Goal: Navigation & Orientation: Find specific page/section

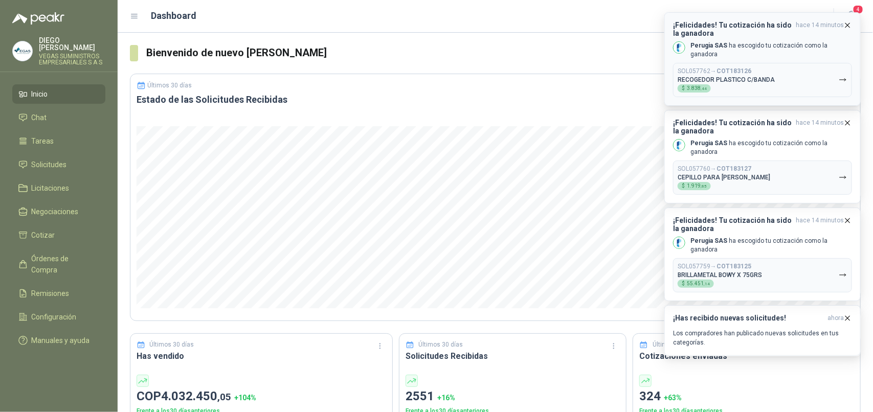
click at [807, 69] on button "SOL057762 → COT183126 RECOGEDOR PLASTICO C/BANDA $ 3.838 ,44" at bounding box center [762, 80] width 179 height 34
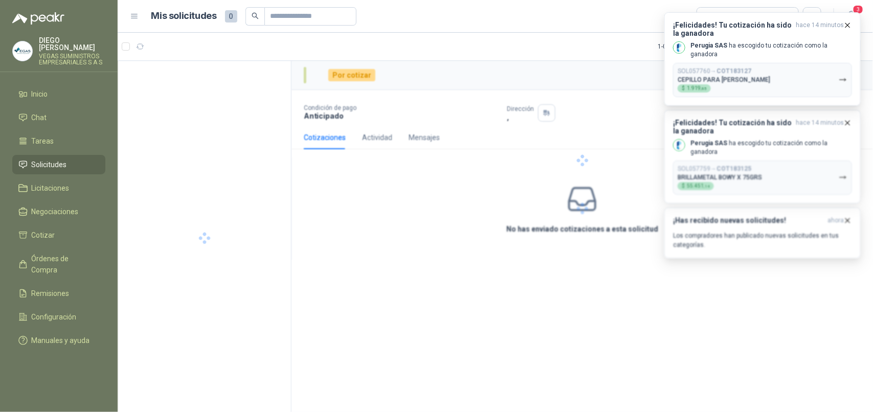
click at [807, 69] on div at bounding box center [583, 161] width 582 height 200
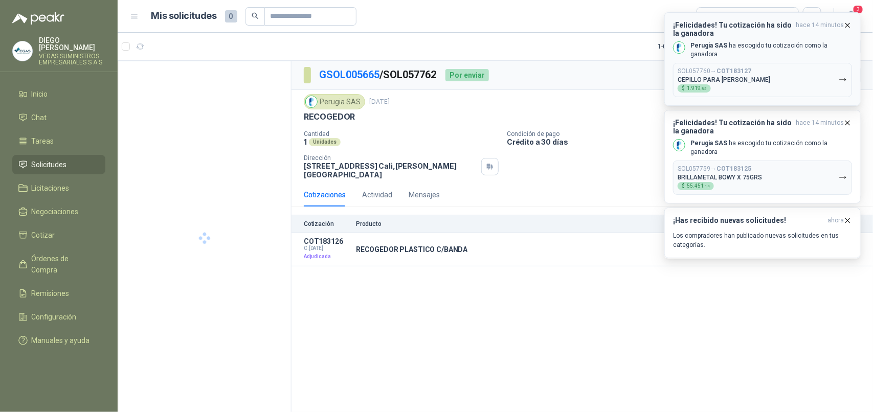
click at [807, 70] on button "SOL057760 → COT183127 CEPILLO PARA [PERSON_NAME] $ 1.919 ,85" at bounding box center [762, 80] width 179 height 34
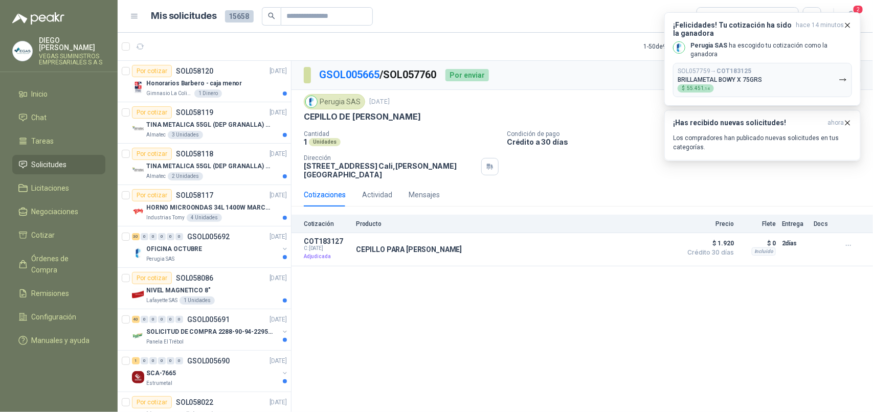
click at [807, 70] on button "SOL057759 → COT183125 BRILLAMETAL BOWY X 75GRS $ 55.451 ,14" at bounding box center [762, 80] width 179 height 34
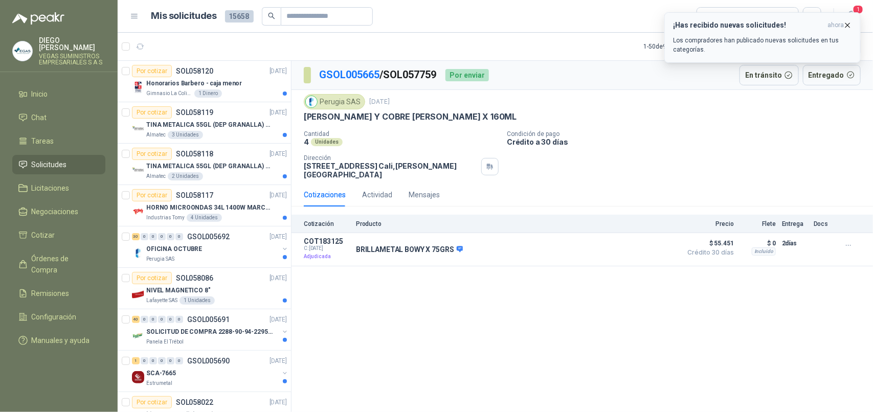
click at [847, 26] on icon "button" at bounding box center [848, 25] width 9 height 9
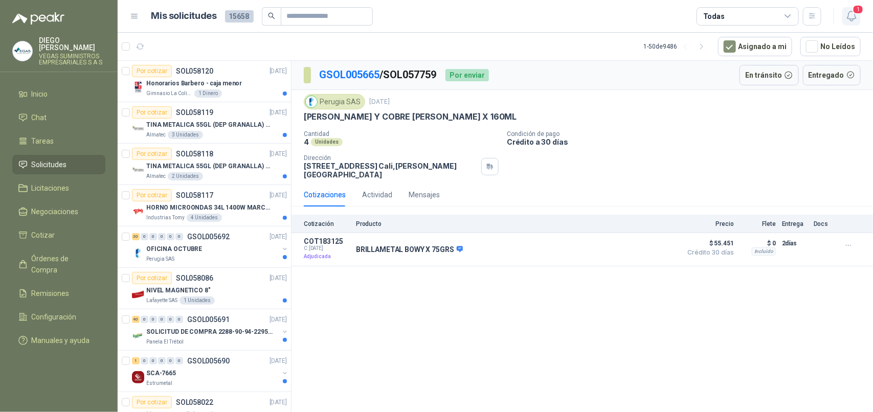
click at [852, 16] on icon "button" at bounding box center [852, 16] width 13 height 13
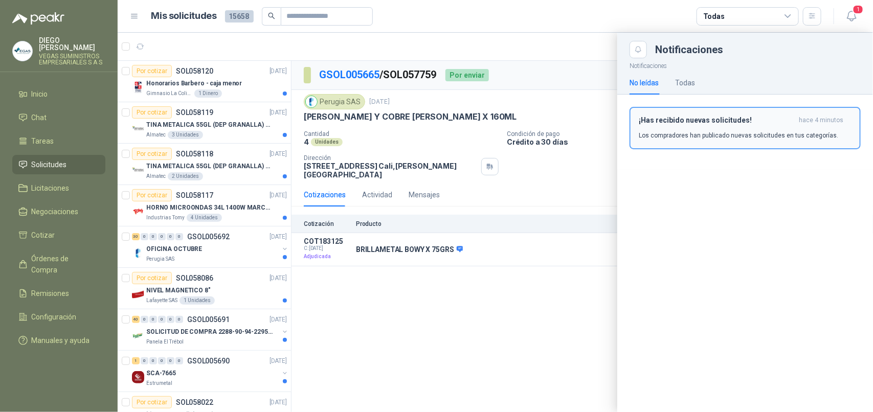
click at [742, 131] on p "Los compradores han publicado nuevas solicitudes en tus categorías." at bounding box center [739, 135] width 200 height 9
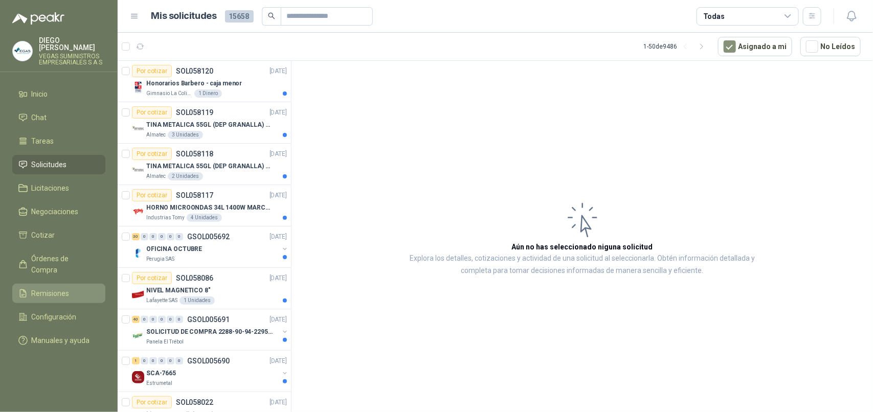
click at [47, 288] on span "Remisiones" at bounding box center [51, 293] width 38 height 11
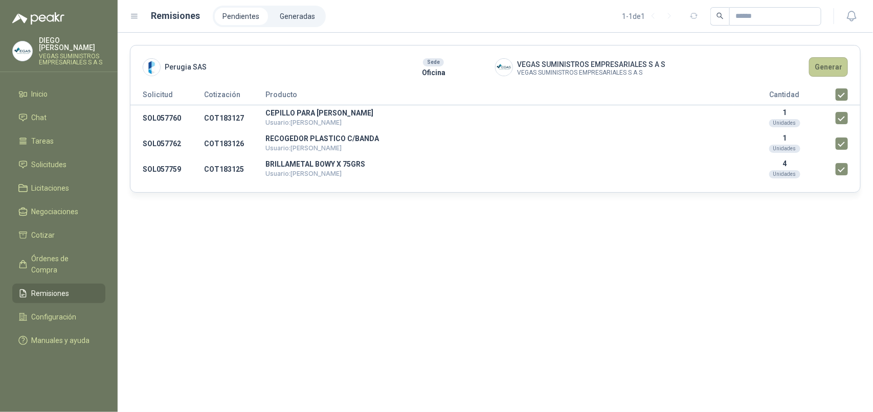
click at [827, 72] on button "Generar" at bounding box center [828, 66] width 39 height 19
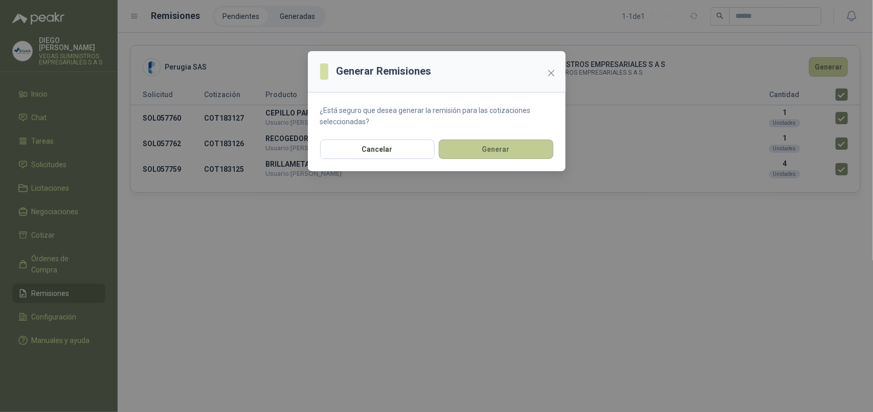
click at [525, 151] on button "Generar" at bounding box center [496, 149] width 115 height 19
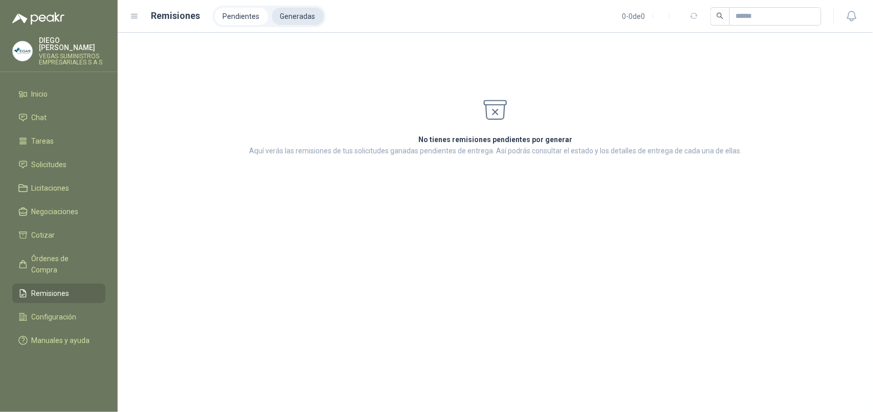
click at [312, 19] on li "Generadas" at bounding box center [298, 16] width 52 height 17
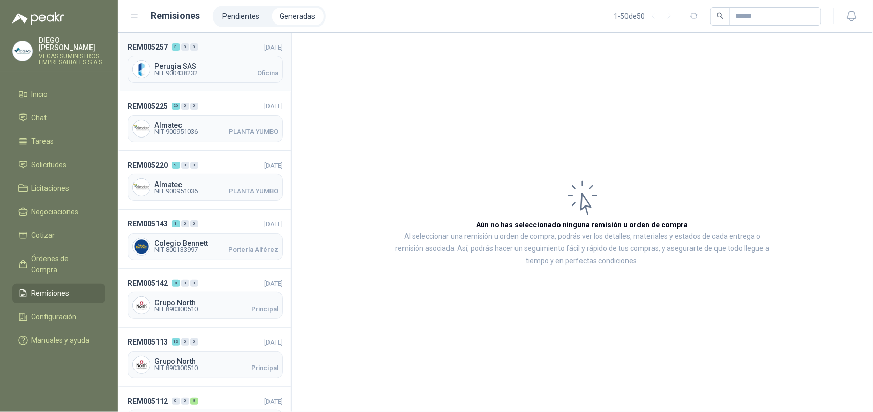
click at [198, 62] on div "Perugia SAS NIT 900438232 Oficina" at bounding box center [205, 69] width 155 height 27
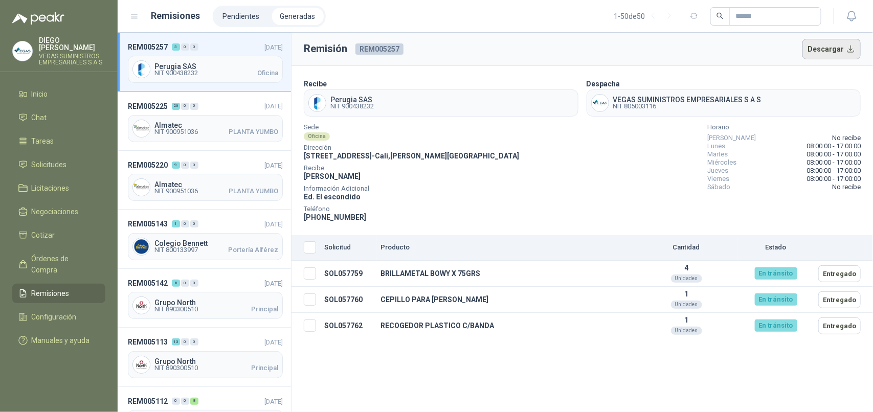
click at [851, 47] on button "Descargar" at bounding box center [832, 49] width 59 height 20
click at [58, 253] on span "Órdenes de Compra" at bounding box center [64, 264] width 64 height 23
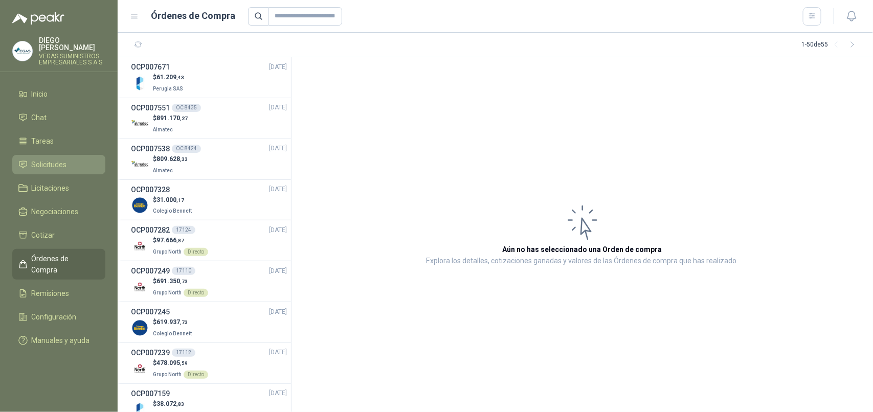
click at [54, 159] on span "Solicitudes" at bounding box center [49, 164] width 35 height 11
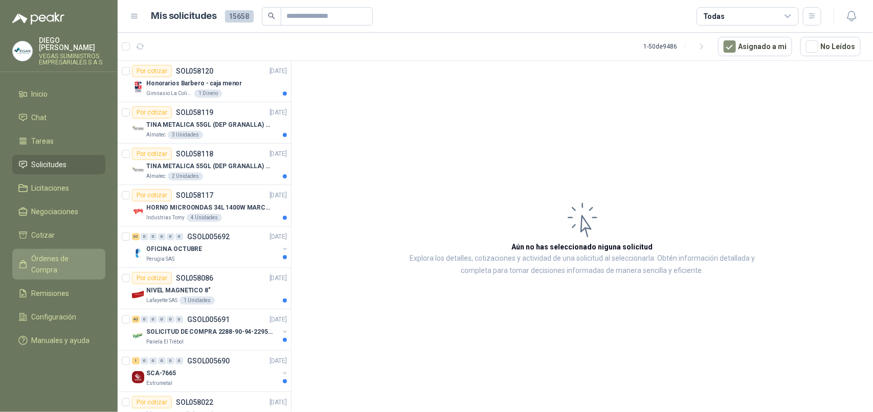
click at [63, 255] on span "Órdenes de Compra" at bounding box center [64, 264] width 64 height 23
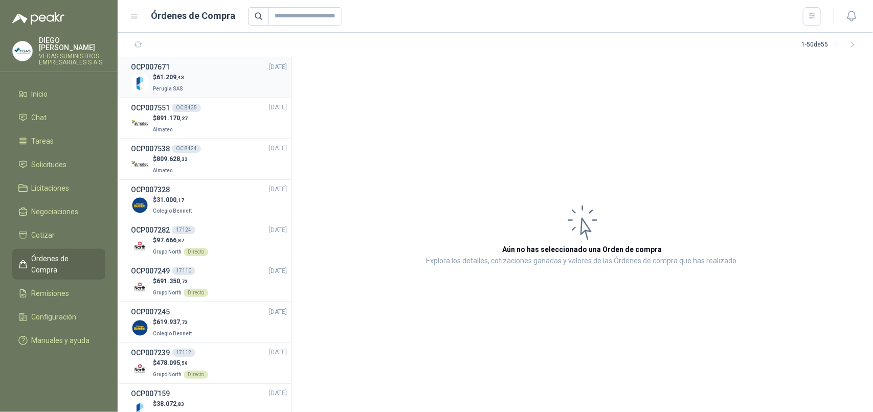
click at [212, 88] on div "$ 61.209 ,43 Perugia SAS" at bounding box center [209, 83] width 156 height 21
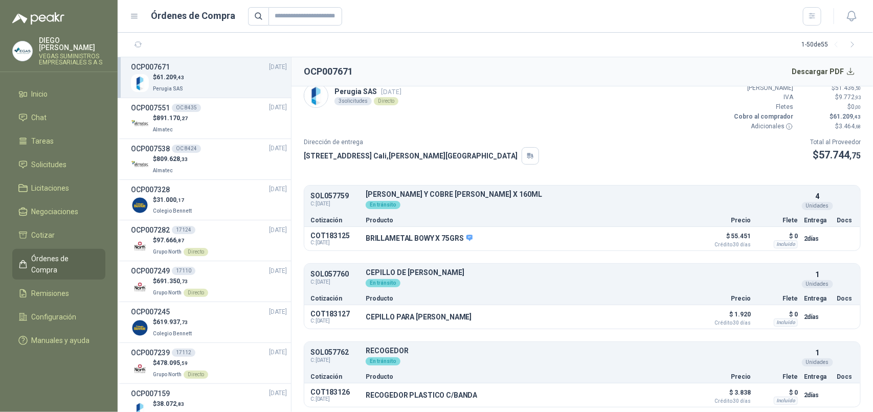
scroll to position [11, 0]
click at [68, 137] on li "Tareas" at bounding box center [58, 141] width 81 height 11
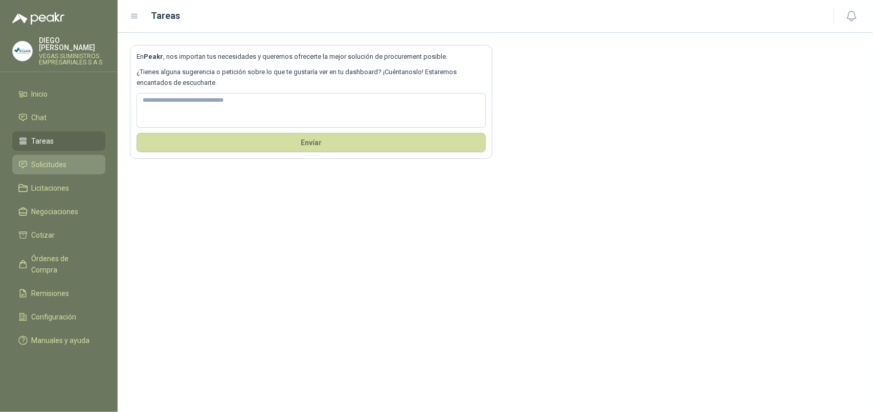
click at [77, 159] on li "Solicitudes" at bounding box center [58, 164] width 81 height 11
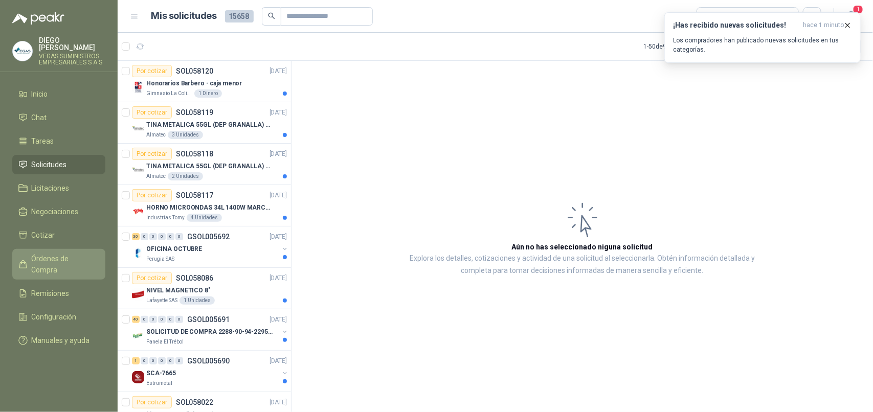
click at [54, 255] on span "Órdenes de Compra" at bounding box center [64, 264] width 64 height 23
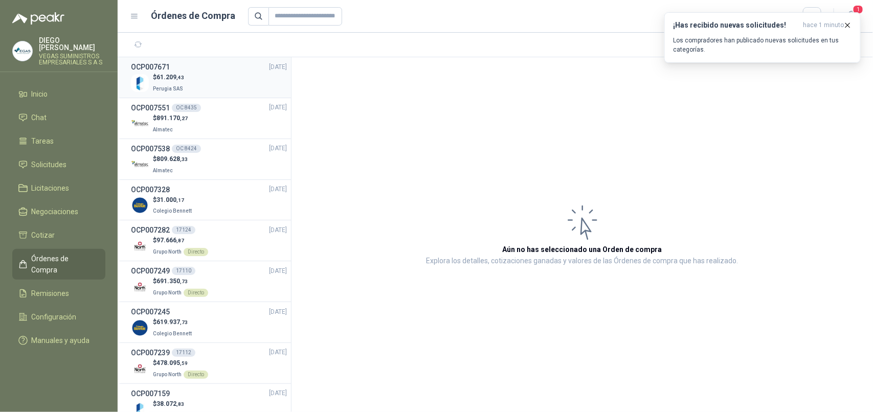
click at [198, 80] on div "$ 61.209 ,43 Perugia SAS" at bounding box center [209, 83] width 156 height 21
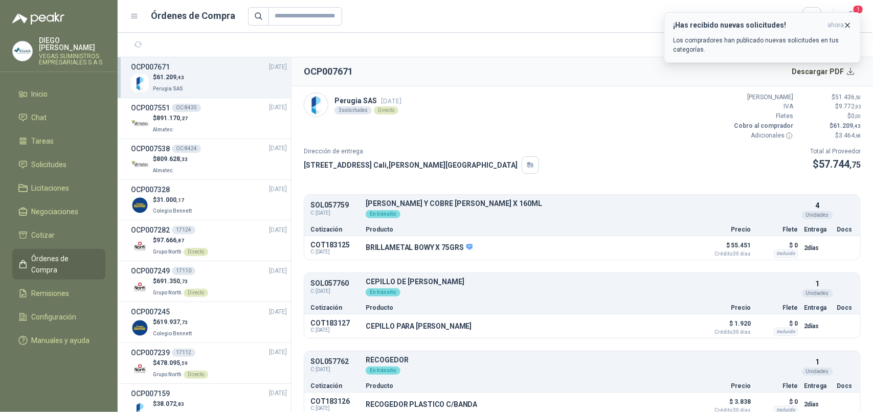
click at [751, 36] on p "Los compradores han publicado nuevas solicitudes en tus categorías." at bounding box center [762, 45] width 179 height 18
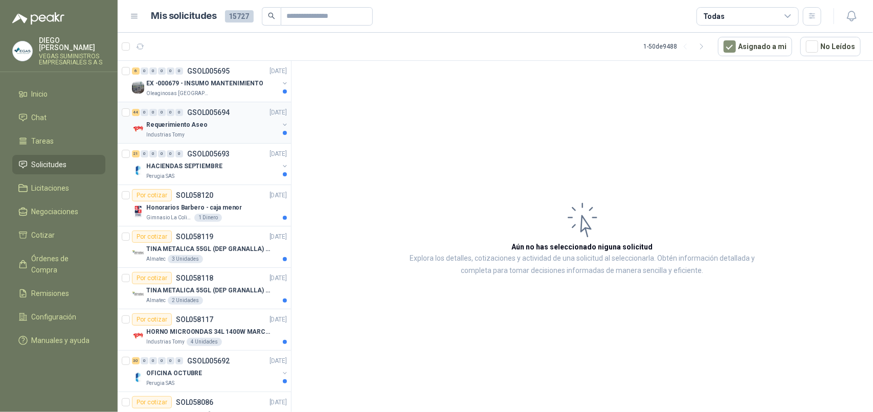
click at [214, 134] on div "Industrias Tomy" at bounding box center [212, 135] width 133 height 8
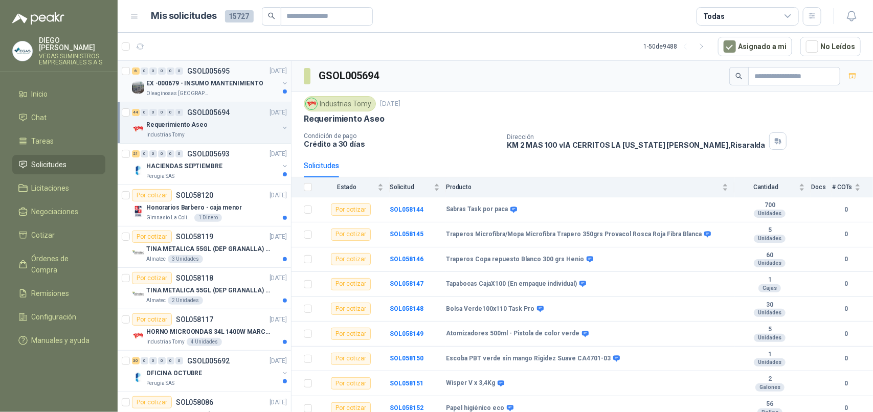
click at [220, 96] on div "Oleaginosas [GEOGRAPHIC_DATA][PERSON_NAME]" at bounding box center [212, 94] width 133 height 8
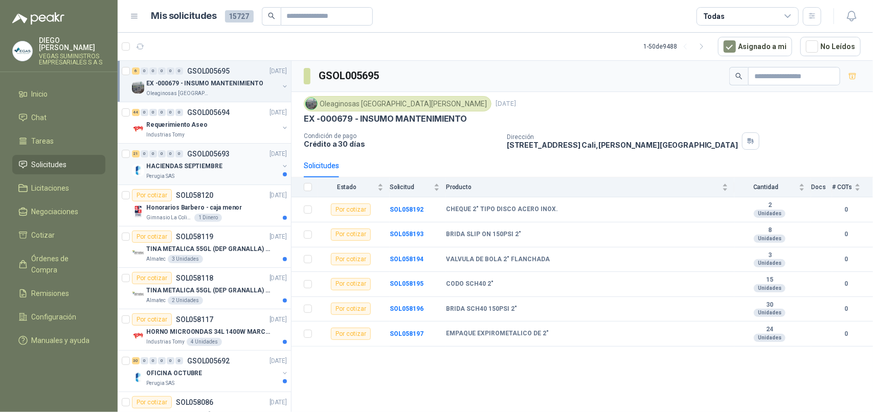
click at [223, 178] on div "Perugia SAS" at bounding box center [212, 176] width 133 height 8
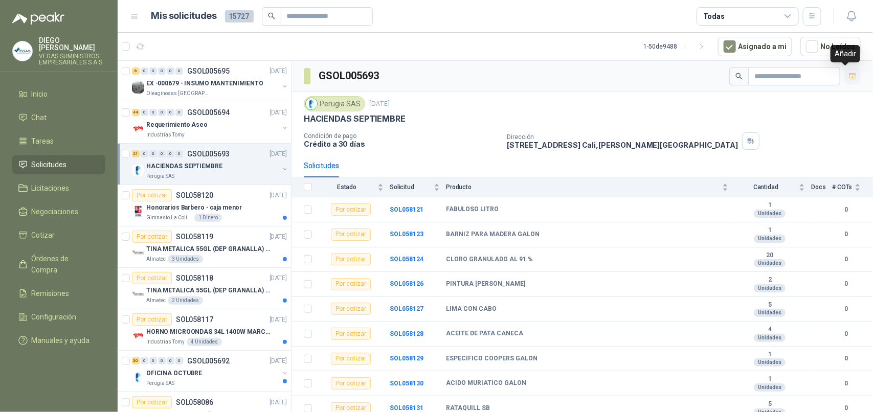
click at [849, 80] on icon "button" at bounding box center [853, 76] width 9 height 9
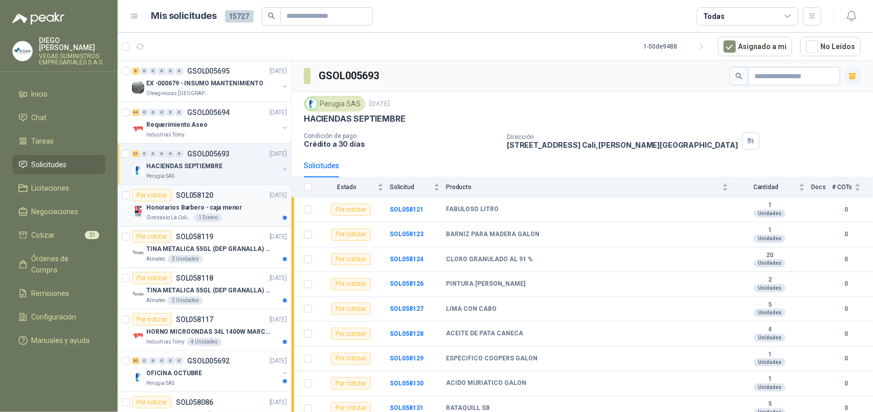
click at [174, 213] on p "Honorarios Barbero - caja menor" at bounding box center [194, 208] width 96 height 10
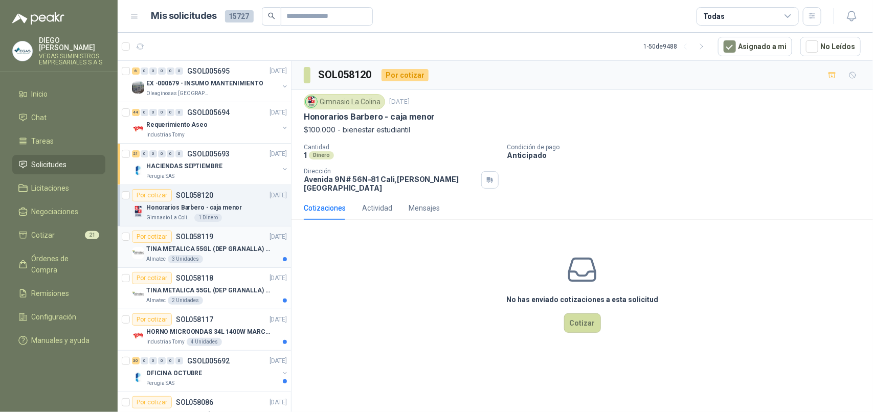
click at [221, 254] on p "TINA METALICA 55GL (DEP GRANALLA) CON TAPA" at bounding box center [209, 250] width 127 height 10
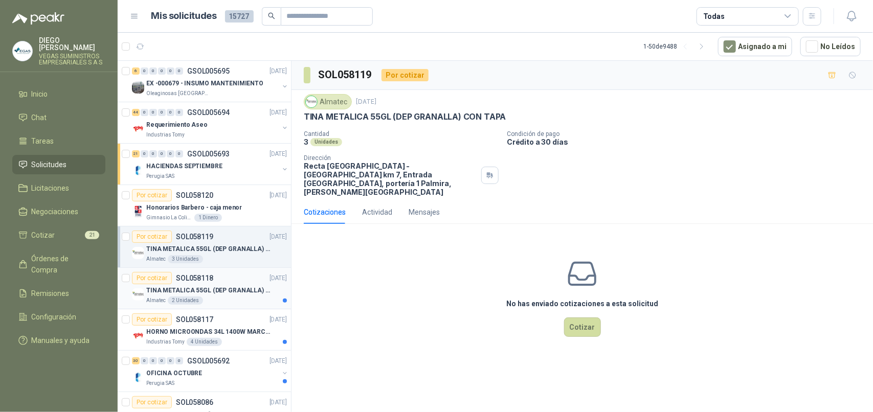
click at [231, 296] on p "TINA METALICA 55GL (DEP GRANALLA) CON TAPA" at bounding box center [209, 291] width 127 height 10
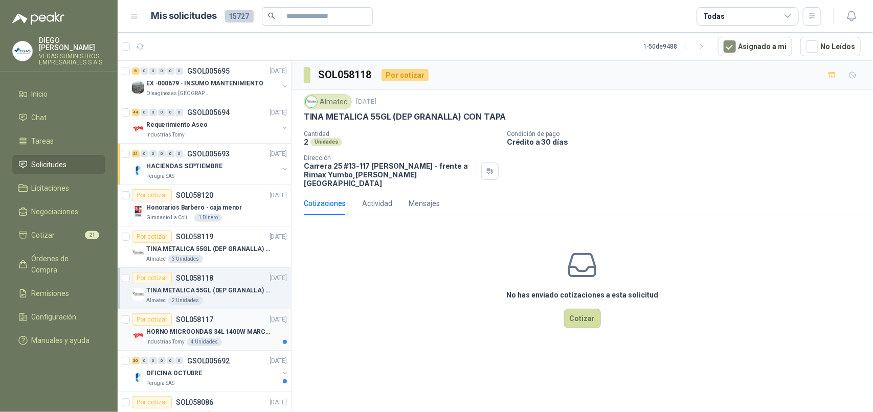
click at [238, 328] on p "HORNO MICROONDAS 34L 1400W MARCA TORNADO." at bounding box center [209, 332] width 127 height 10
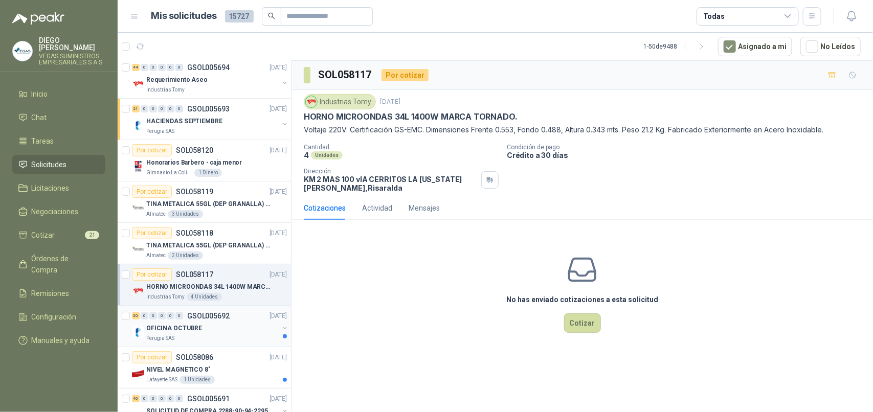
scroll to position [64, 0]
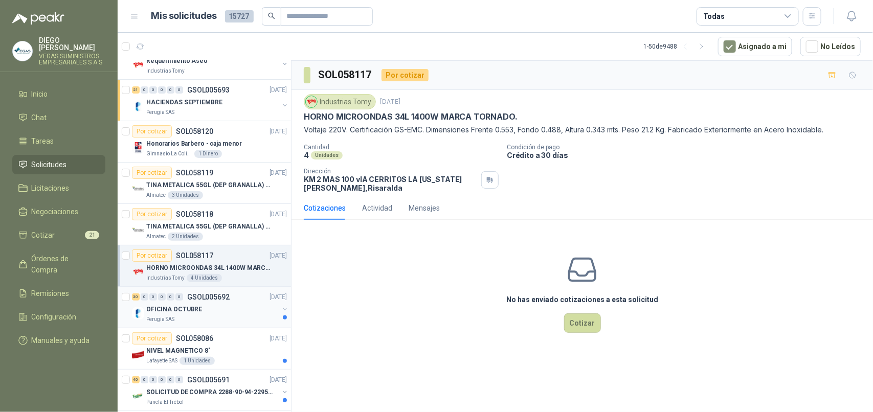
click at [244, 321] on div "Perugia SAS" at bounding box center [212, 320] width 133 height 8
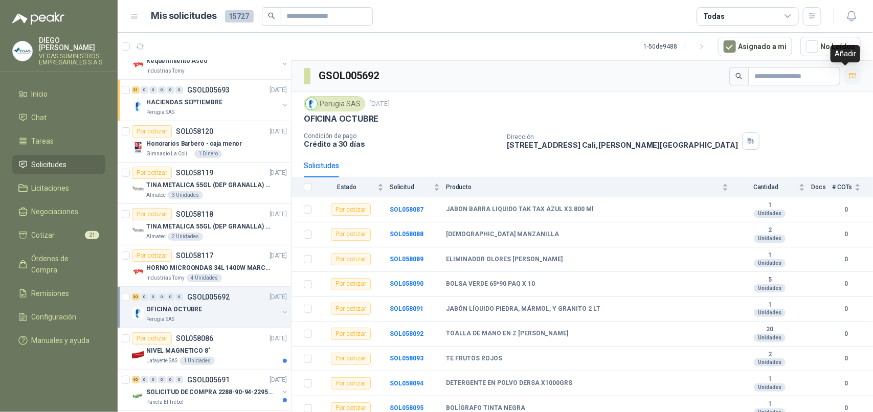
click at [849, 79] on icon "button" at bounding box center [853, 76] width 9 height 9
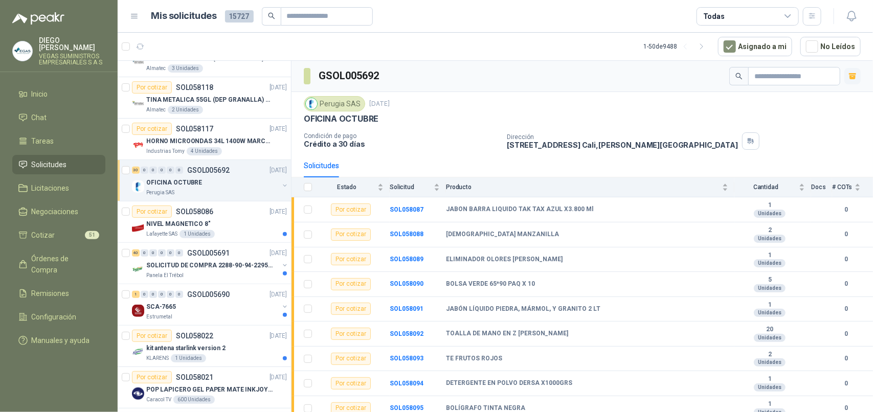
scroll to position [192, 0]
click at [223, 230] on div "Lafayette SAS 1 Unidades" at bounding box center [216, 233] width 141 height 8
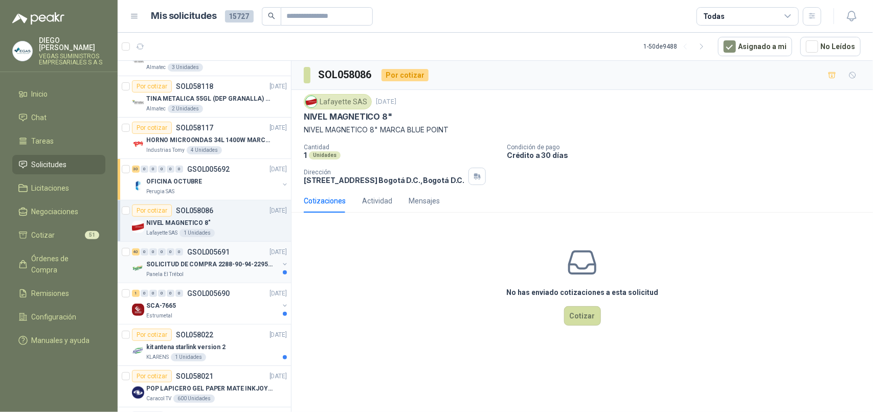
click at [249, 271] on div "SOLICITUD DE COMPRA 2288-90-94-2295-96-2301-02-04" at bounding box center [212, 264] width 133 height 12
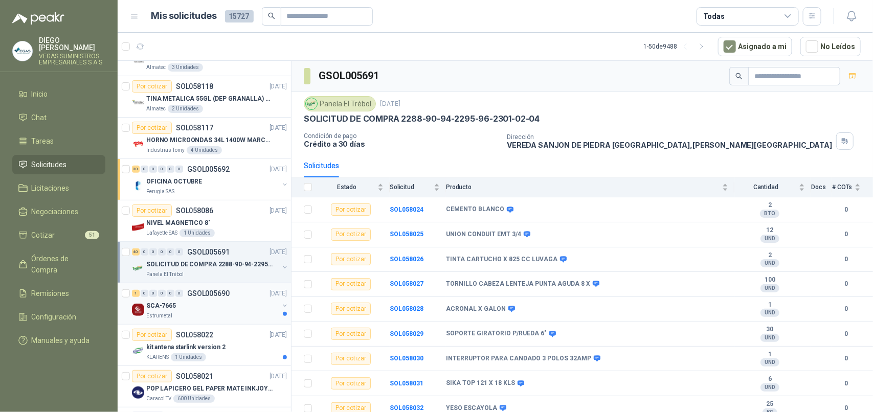
click at [222, 315] on div "Estrumetal" at bounding box center [212, 316] width 133 height 8
